Goal: Check status

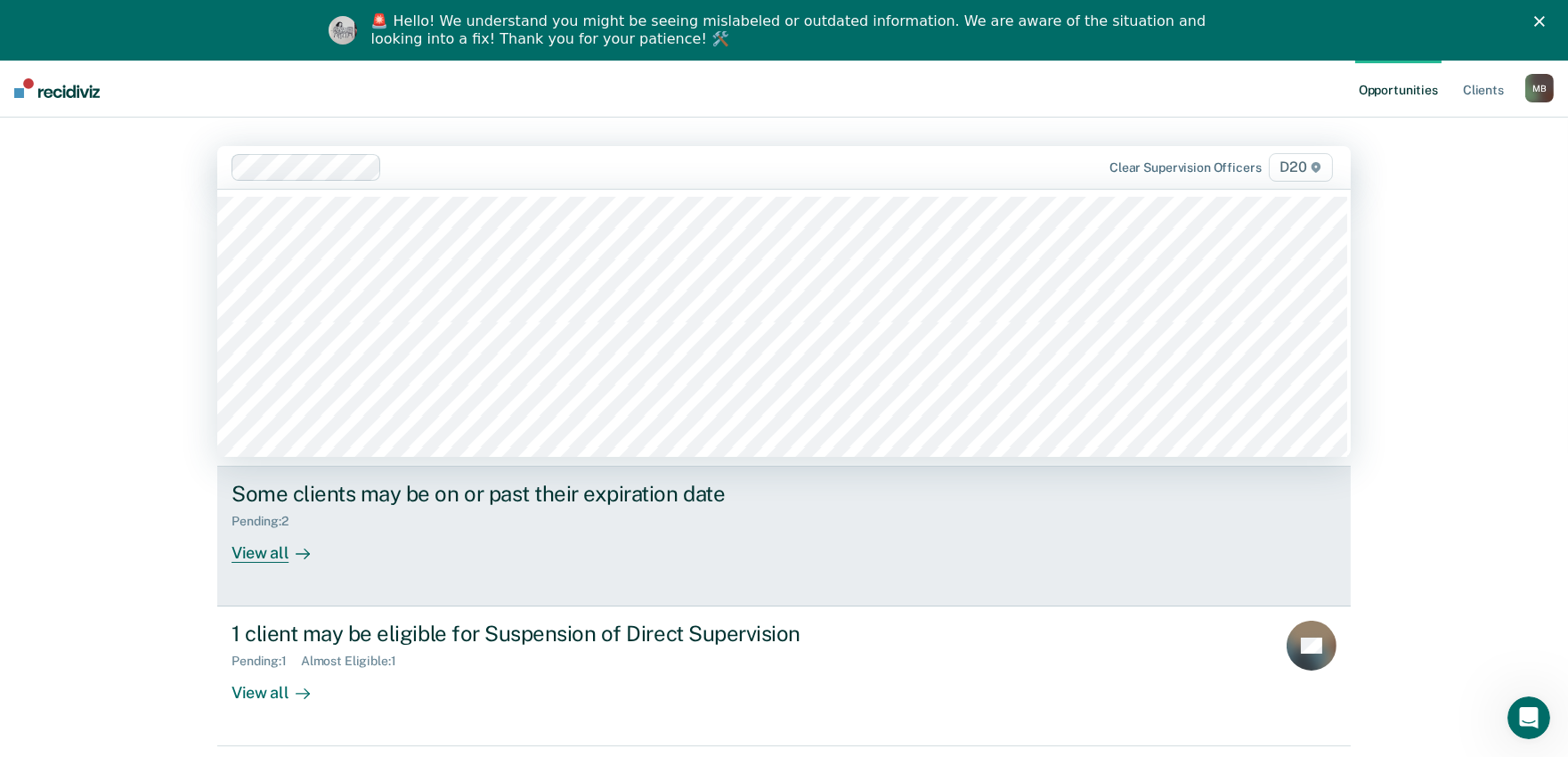
click at [467, 536] on div "Some clients may be on or past their expiration date Pending : 2 View all" at bounding box center [565, 522] width 668 height 82
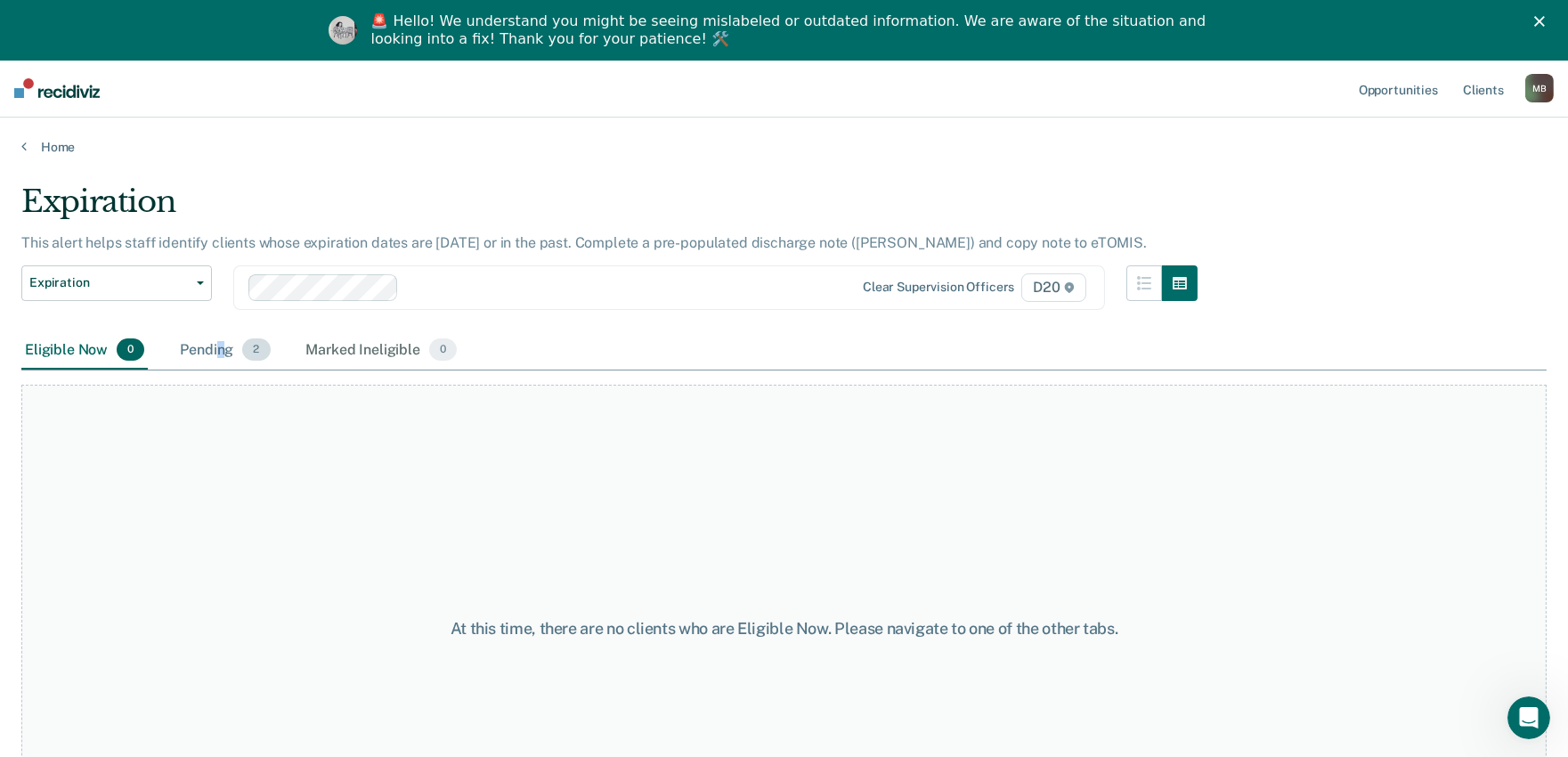
click at [218, 353] on div "Pending 2" at bounding box center [225, 351] width 97 height 39
